Goal: Task Accomplishment & Management: Manage account settings

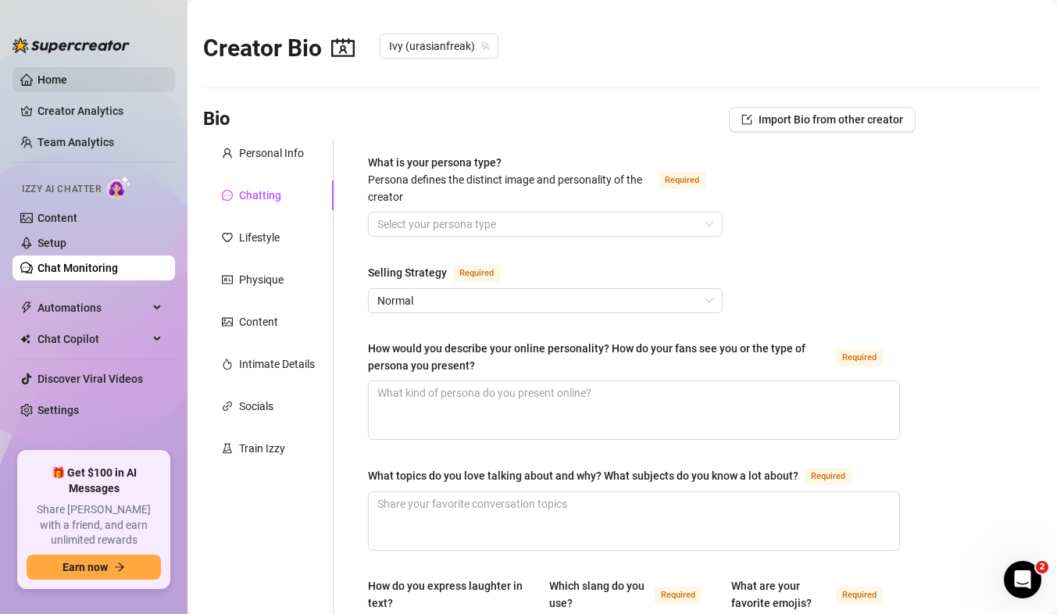
click at [55, 77] on link "Home" at bounding box center [53, 79] width 30 height 13
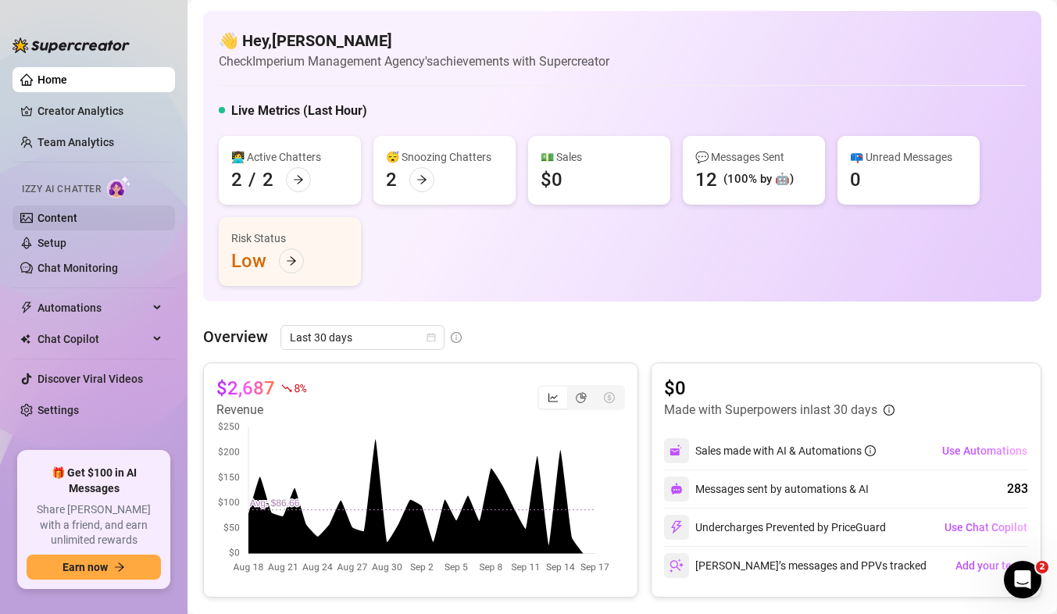
click at [77, 222] on link "Content" at bounding box center [58, 218] width 40 height 13
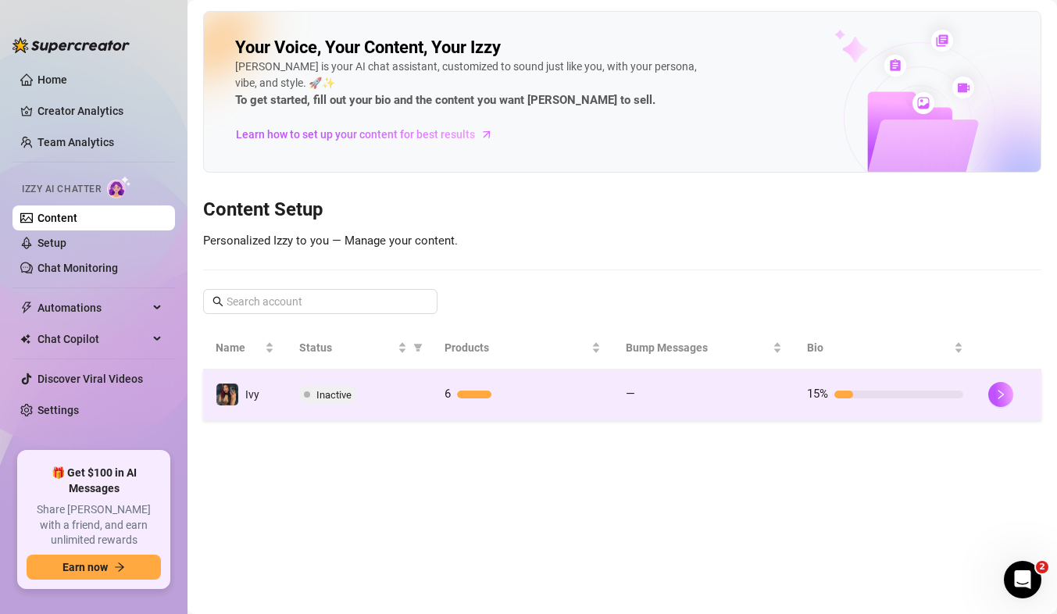
click at [490, 408] on td "6" at bounding box center [522, 395] width 181 height 51
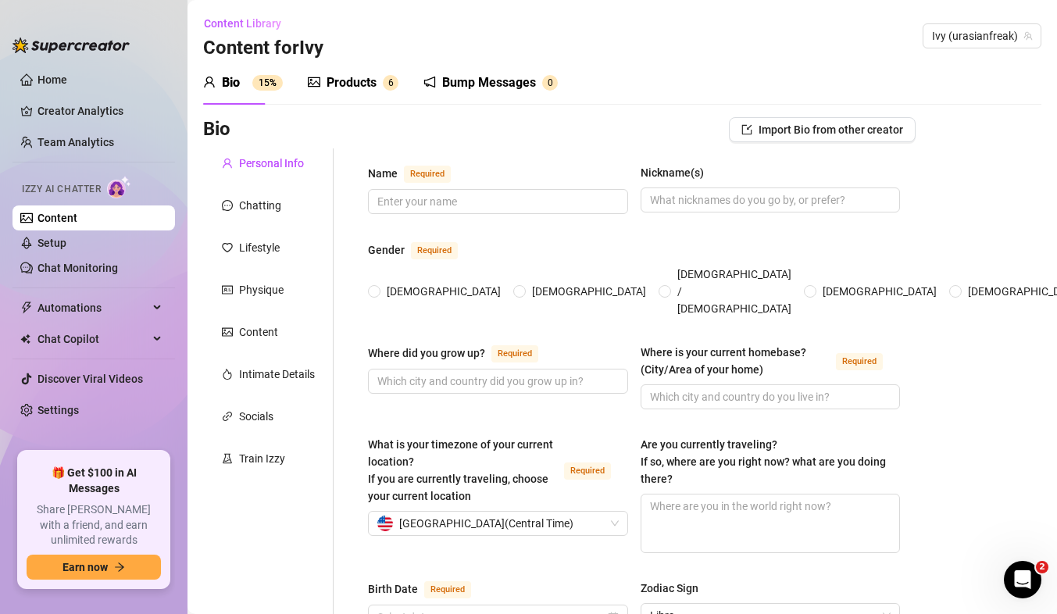
radio input "true"
type input "[DATE]"
click at [377, 86] on div "Products" at bounding box center [352, 82] width 50 height 19
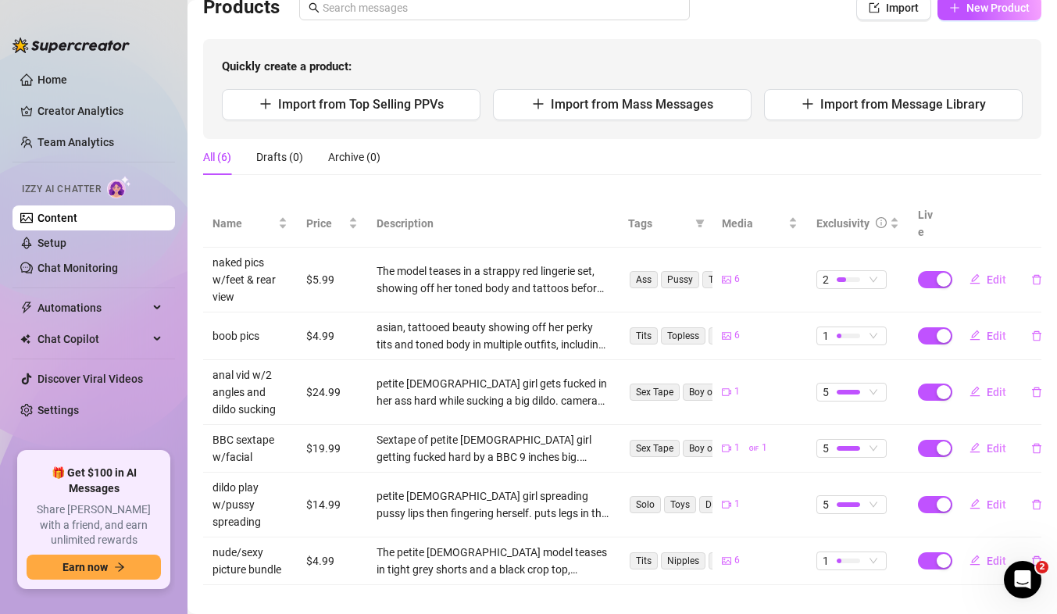
scroll to position [122, 0]
click at [550, 313] on td "asian, tattooed beauty showing off her perky tits and toned body in multiple ou…" at bounding box center [493, 337] width 252 height 48
